Goal: Task Accomplishment & Management: Manage account settings

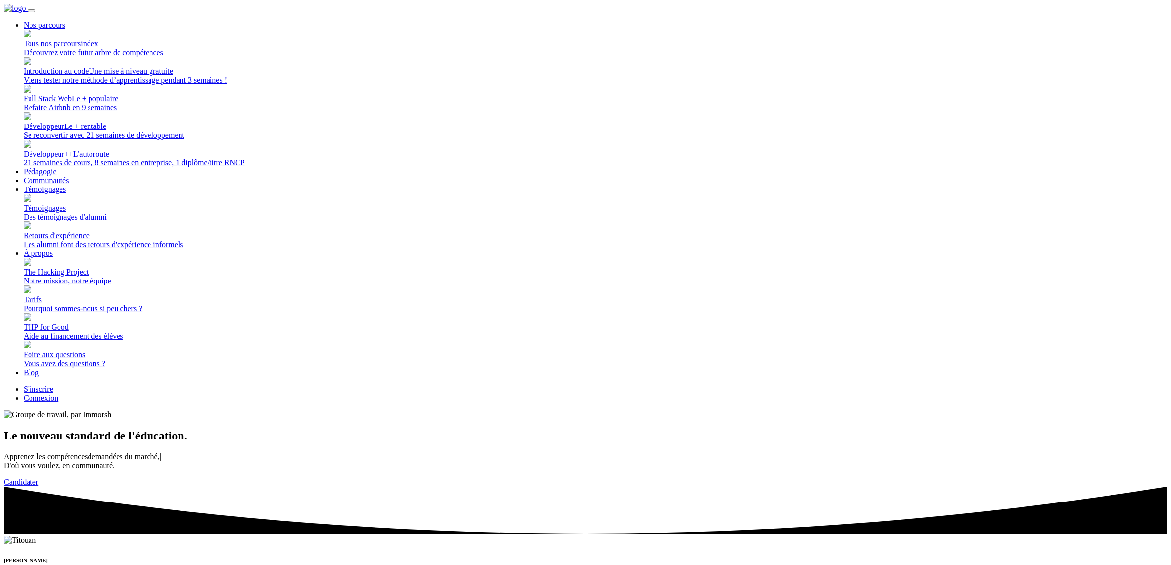
click at [58, 393] on link "Connexion" at bounding box center [41, 397] width 34 height 8
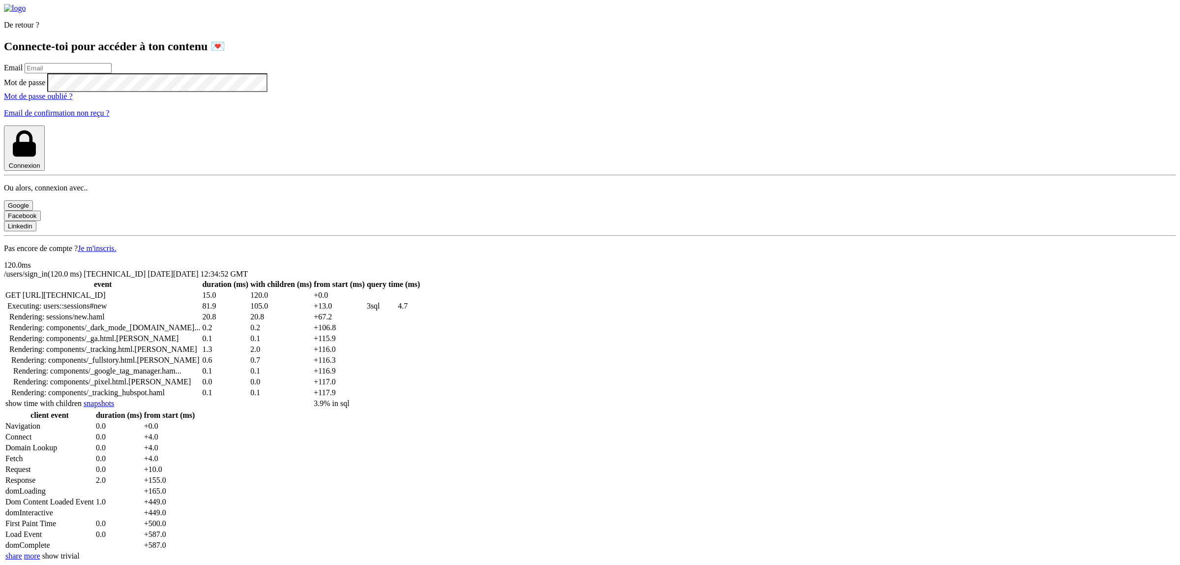
click at [112, 73] on input "email" at bounding box center [68, 68] width 87 height 10
type input "lilian.h.l.muller@gmail.com"
click at [4, 125] on button "Connexion" at bounding box center [24, 147] width 41 height 45
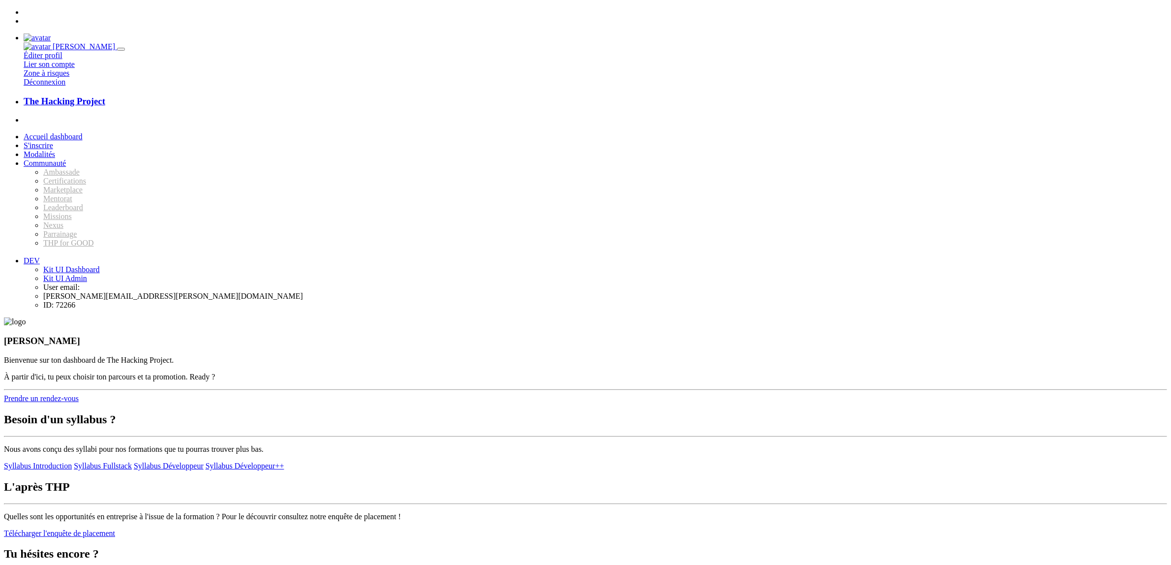
click at [66, 159] on link "Communauté" at bounding box center [45, 163] width 42 height 8
drag, startPoint x: 1146, startPoint y: 20, endPoint x: 1140, endPoint y: 43, distance: 24.0
click at [51, 33] on img at bounding box center [37, 37] width 27 height 9
click at [65, 86] on link "Déconnexion" at bounding box center [45, 82] width 42 height 8
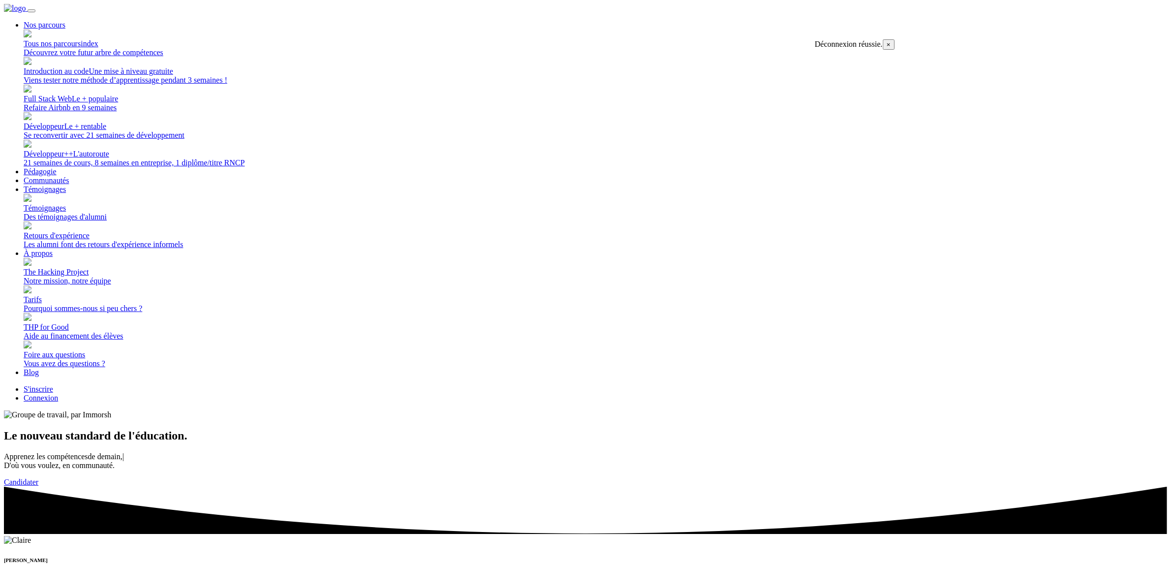
click at [58, 393] on link "Connexion" at bounding box center [41, 397] width 34 height 8
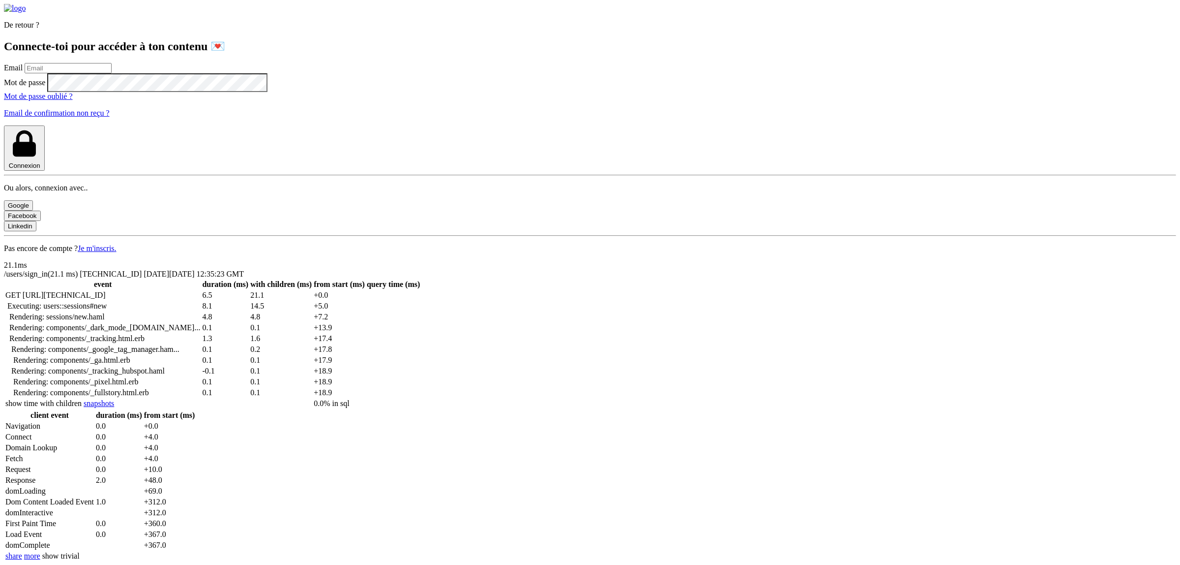
click at [112, 73] on input "email" at bounding box center [68, 68] width 87 height 10
type input "[PERSON_NAME][EMAIL_ADDRESS][PERSON_NAME][DOMAIN_NAME]"
click at [4, 125] on button "Connexion" at bounding box center [24, 147] width 41 height 45
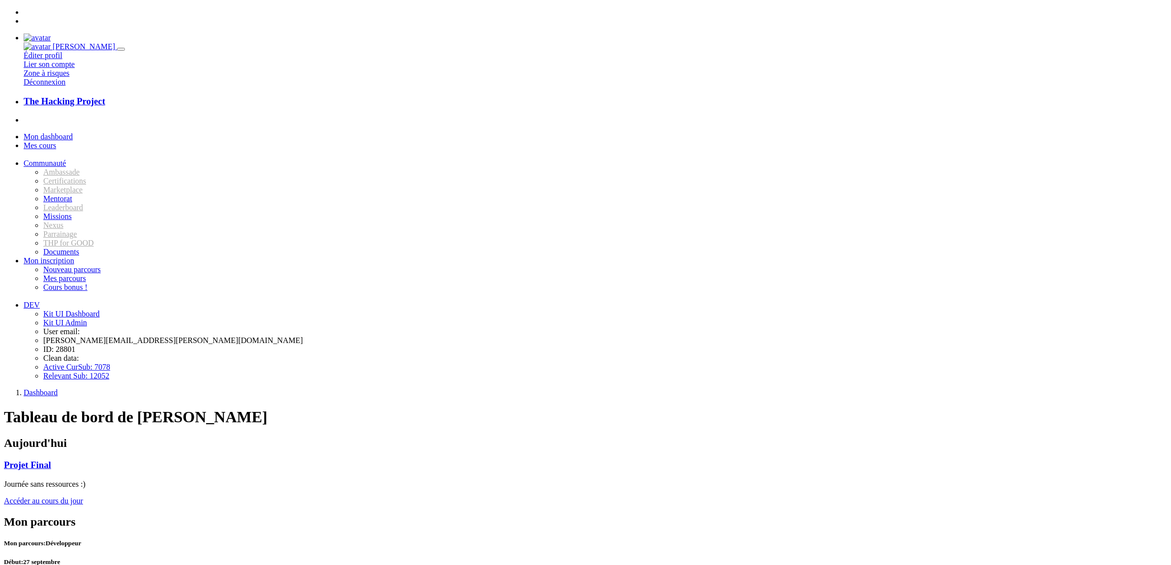
click at [74, 256] on span "Mon inscription" at bounding box center [49, 260] width 51 height 8
click at [69, 283] on link "Cours bonus !" at bounding box center [65, 287] width 44 height 8
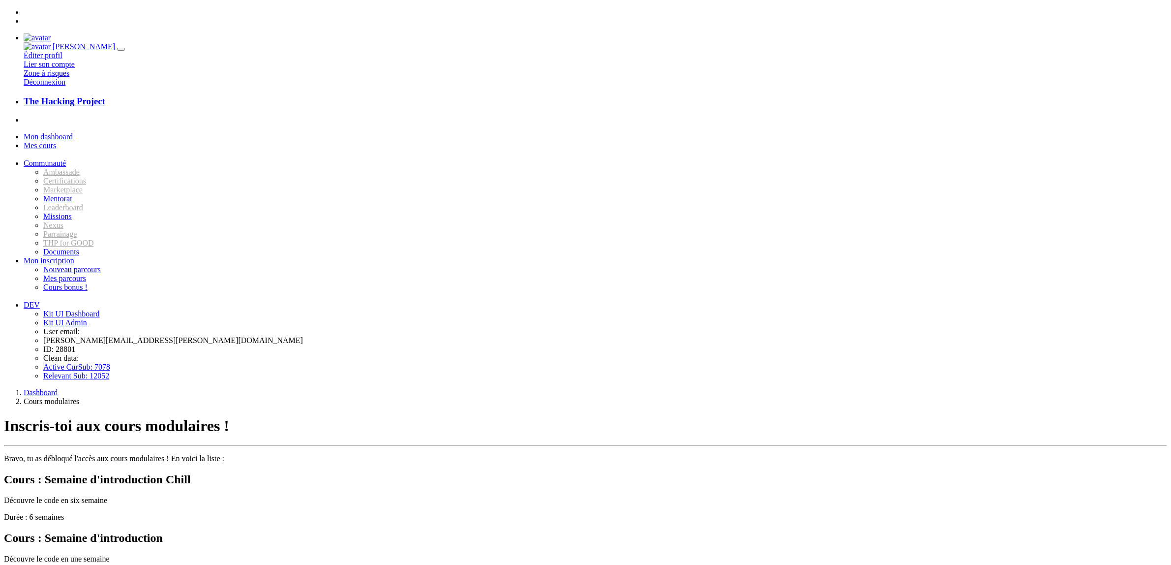
click at [74, 256] on link "Mon inscription" at bounding box center [49, 260] width 51 height 8
click at [74, 265] on link "Nouveau parcours" at bounding box center [72, 269] width 58 height 8
click at [74, 256] on link "Mon inscription" at bounding box center [49, 260] width 51 height 8
click at [66, 159] on link "Communauté" at bounding box center [45, 163] width 42 height 8
click at [63, 159] on link "Communauté" at bounding box center [45, 163] width 42 height 8
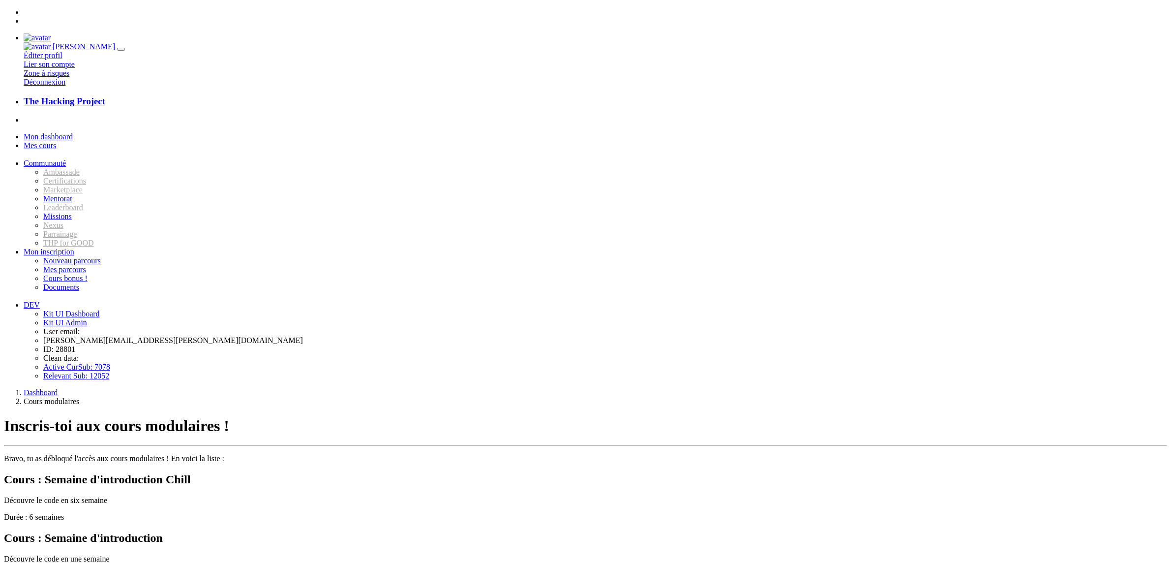
click at [72, 256] on link "Mon inscription" at bounding box center [49, 251] width 51 height 8
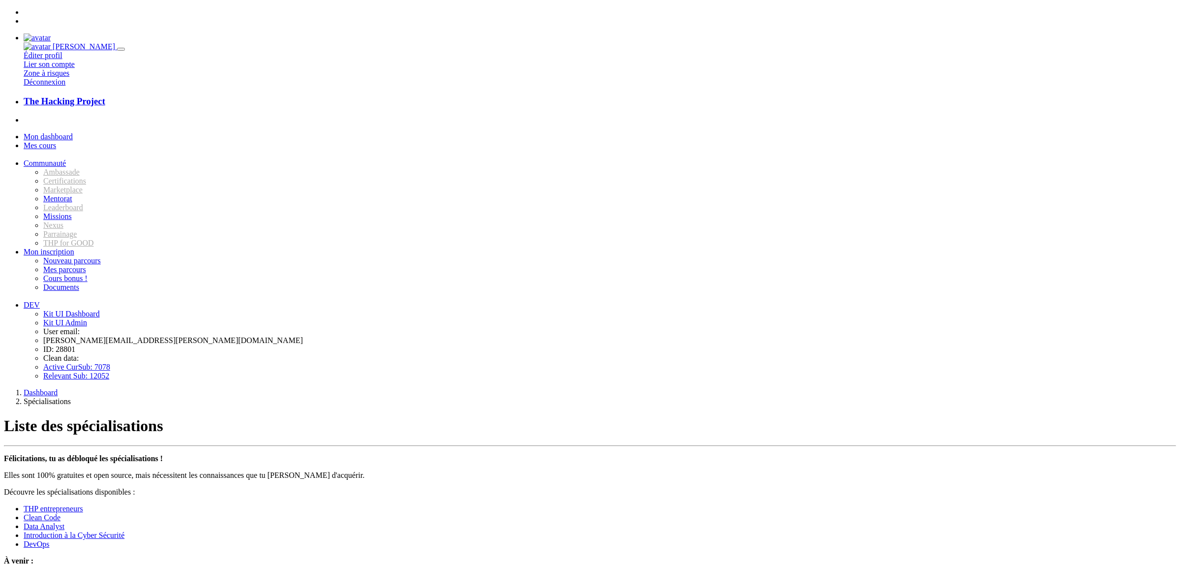
click at [66, 159] on span "Communauté" at bounding box center [45, 163] width 42 height 8
click at [67, 256] on span "Mon inscription" at bounding box center [49, 251] width 51 height 8
click at [67, 274] on link "Cours bonus !" at bounding box center [65, 278] width 44 height 8
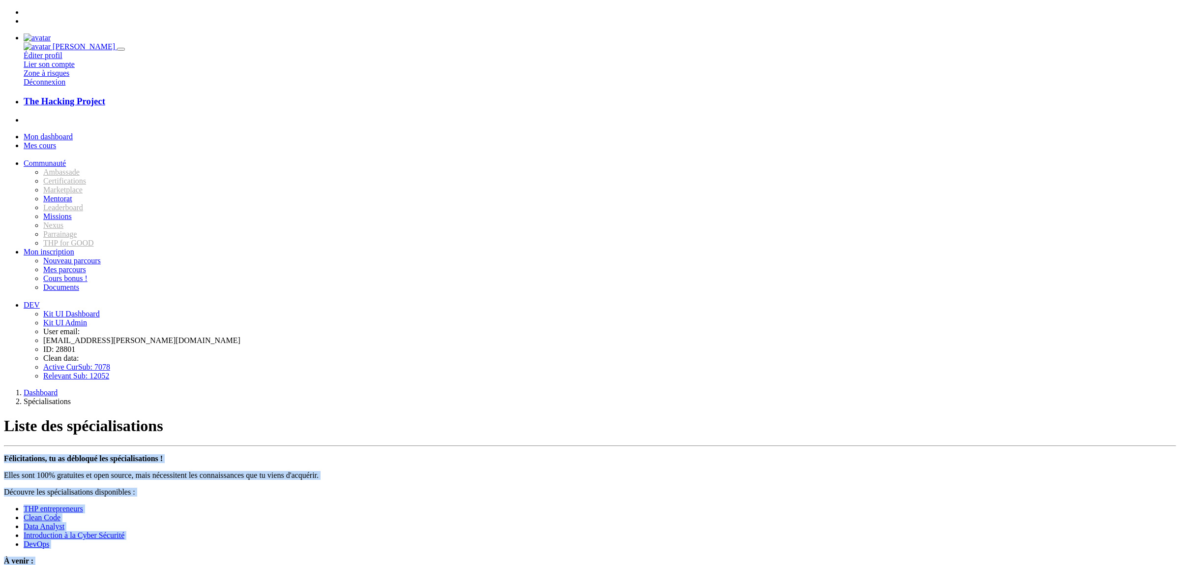
drag, startPoint x: 392, startPoint y: 134, endPoint x: 552, endPoint y: 391, distance: 302.8
click at [552, 454] on div "Félicitations, tu as débloqué les spécialisations ! Elles sont 100% gratuites e…" at bounding box center [590, 544] width 1172 height 180
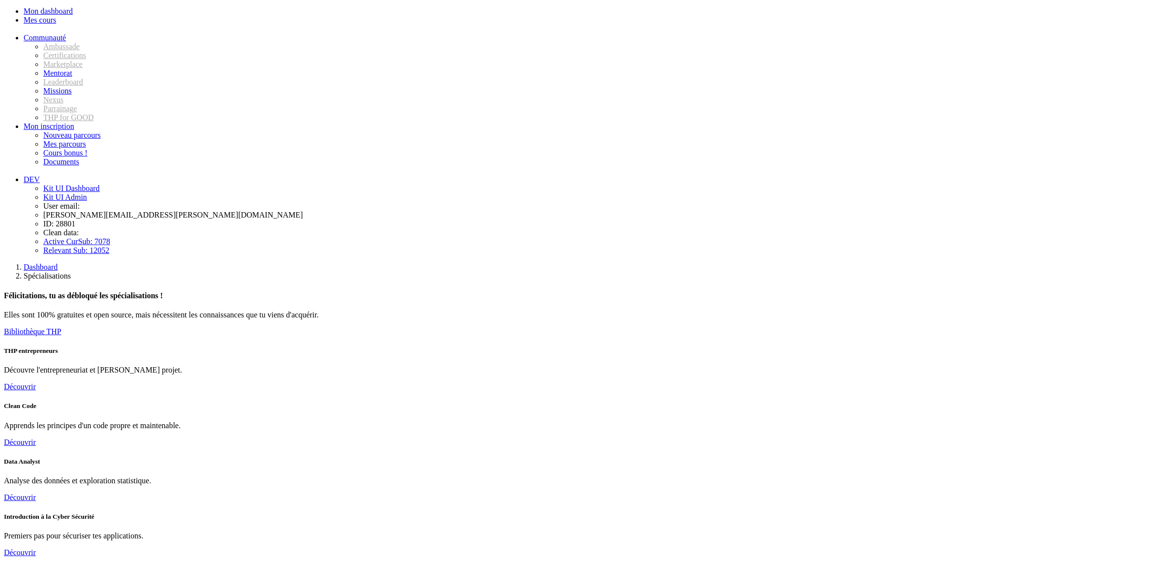
scroll to position [219, 0]
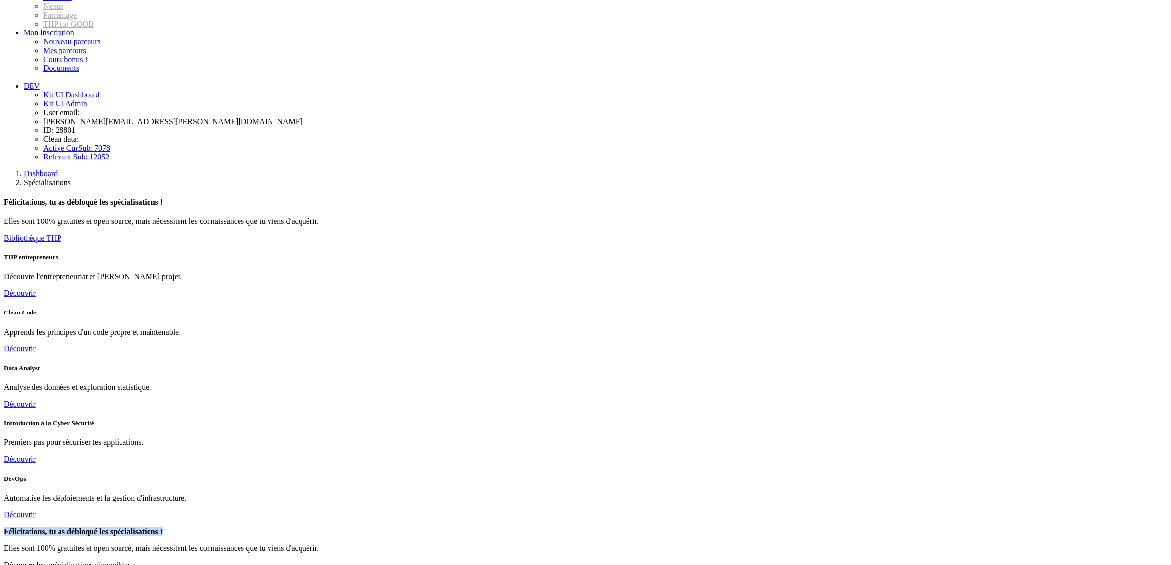
drag, startPoint x: 639, startPoint y: 254, endPoint x: 566, endPoint y: 237, distance: 75.3
copy strong "Félicitations, tu as débloqué les spécialisations !"
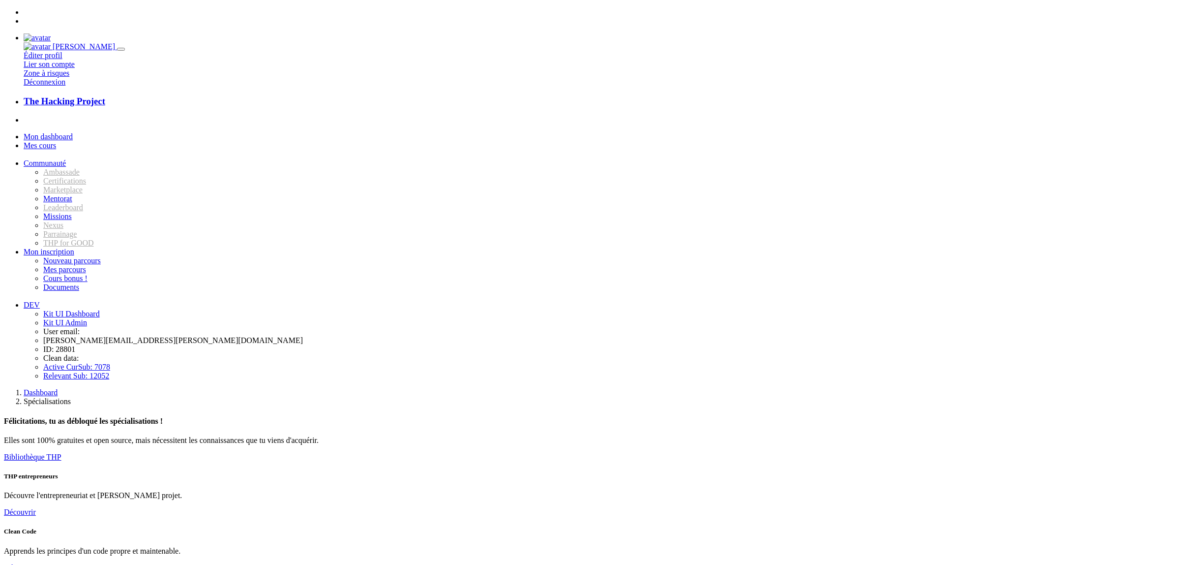
click at [66, 159] on span "Communauté" at bounding box center [45, 163] width 42 height 8
click at [74, 247] on span "Mon inscription" at bounding box center [49, 251] width 51 height 8
